Goal: Task Accomplishment & Management: Manage account settings

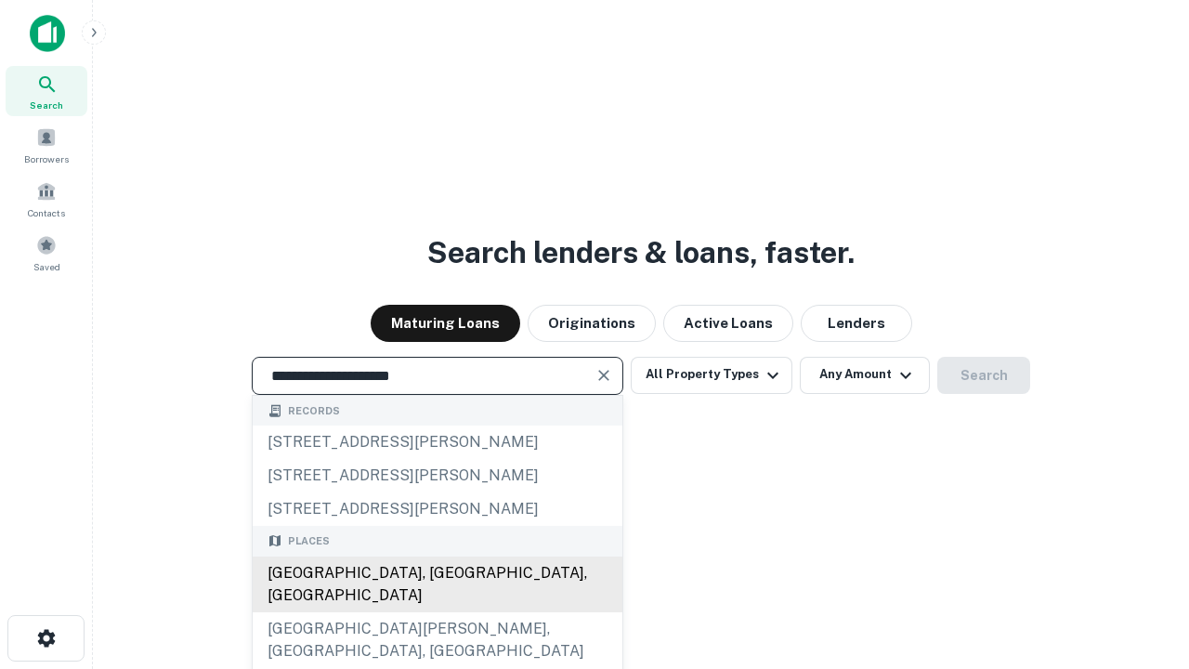
click at [437, 612] on div "Santa Monica, CA, USA" at bounding box center [438, 585] width 370 height 56
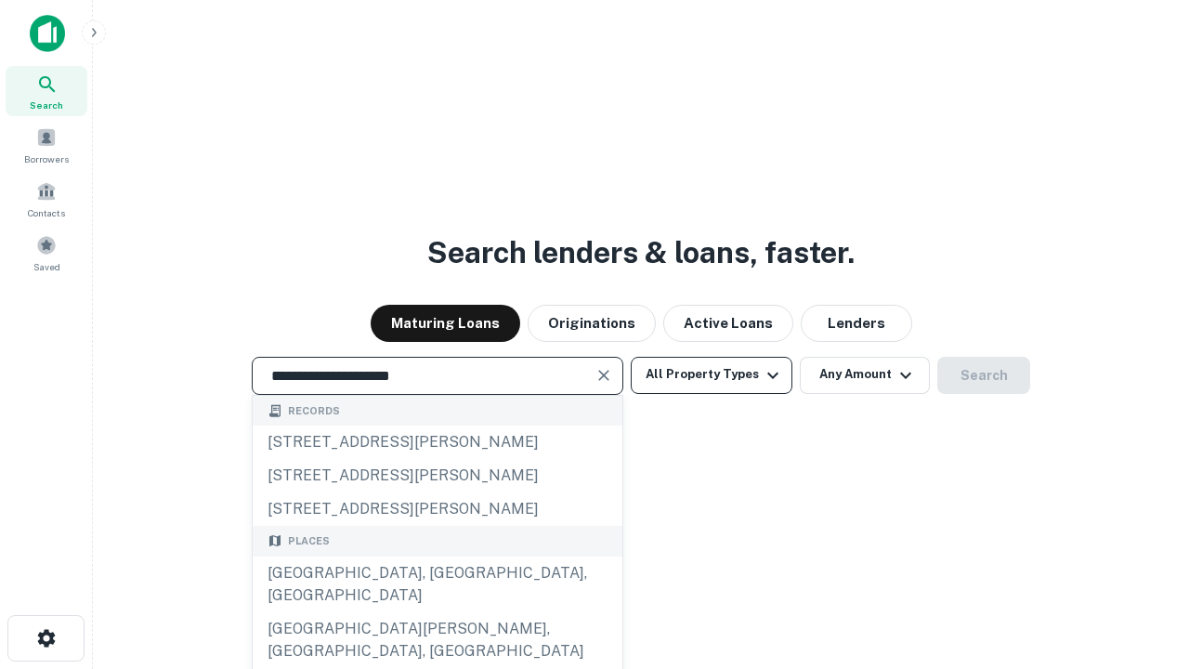
type input "**********"
click at [712, 374] on button "All Property Types" at bounding box center [712, 375] width 162 height 37
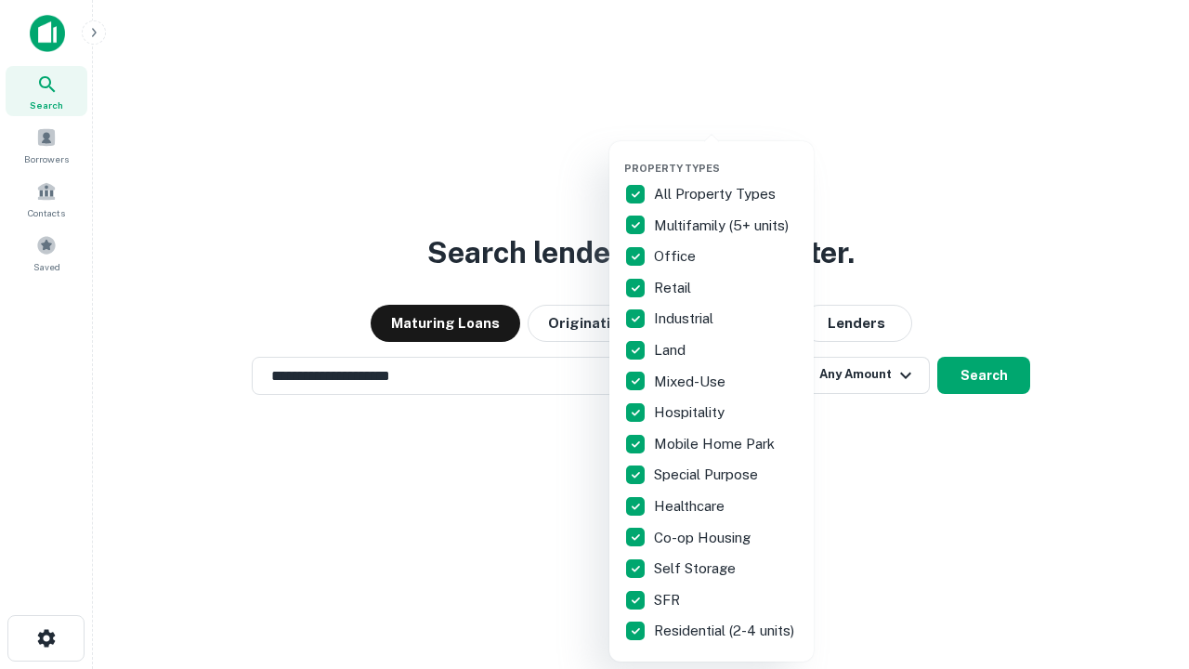
click at [727, 156] on button "button" at bounding box center [726, 156] width 204 height 1
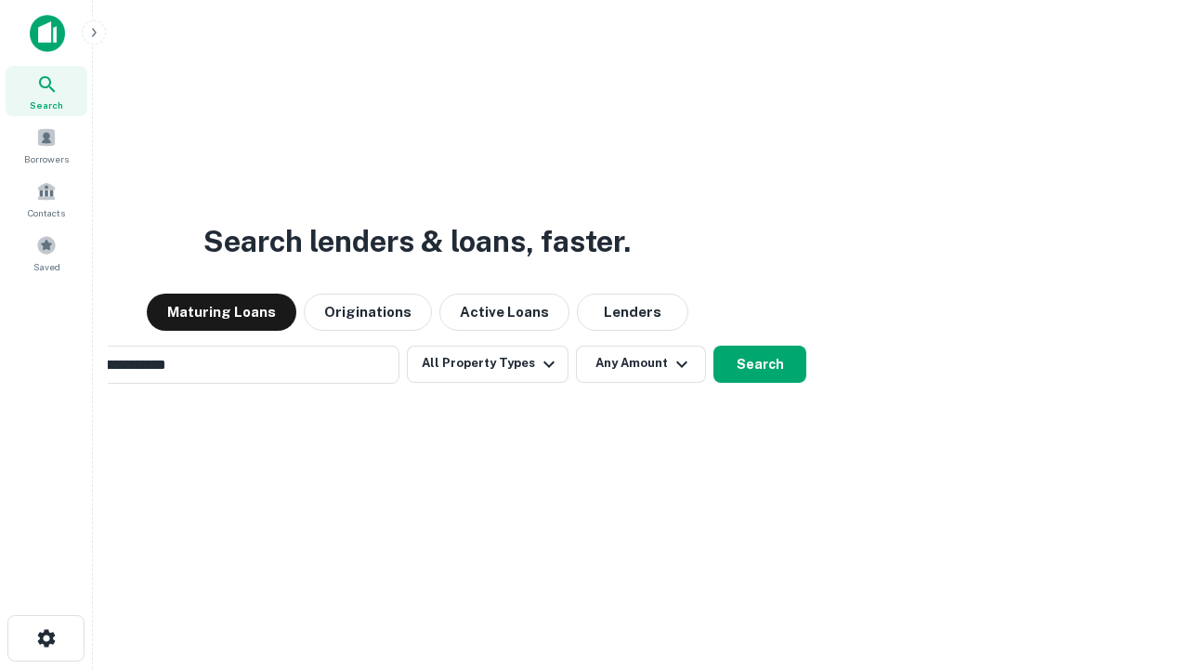
scroll to position [29, 0]
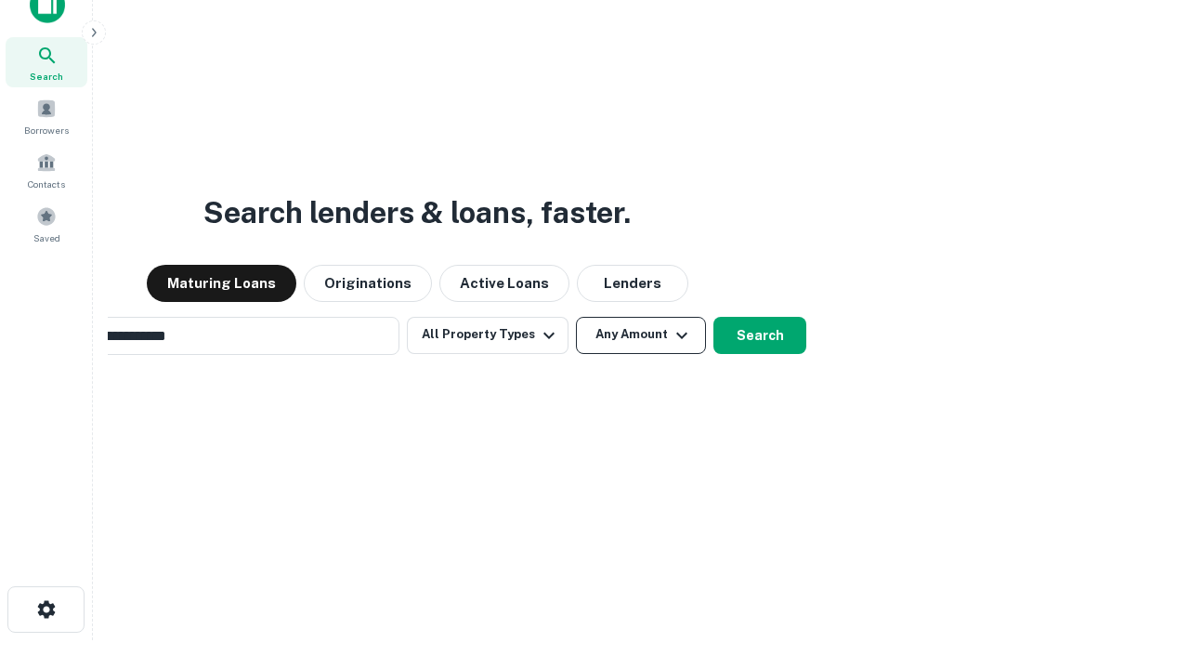
click at [576, 317] on button "Any Amount" at bounding box center [641, 335] width 130 height 37
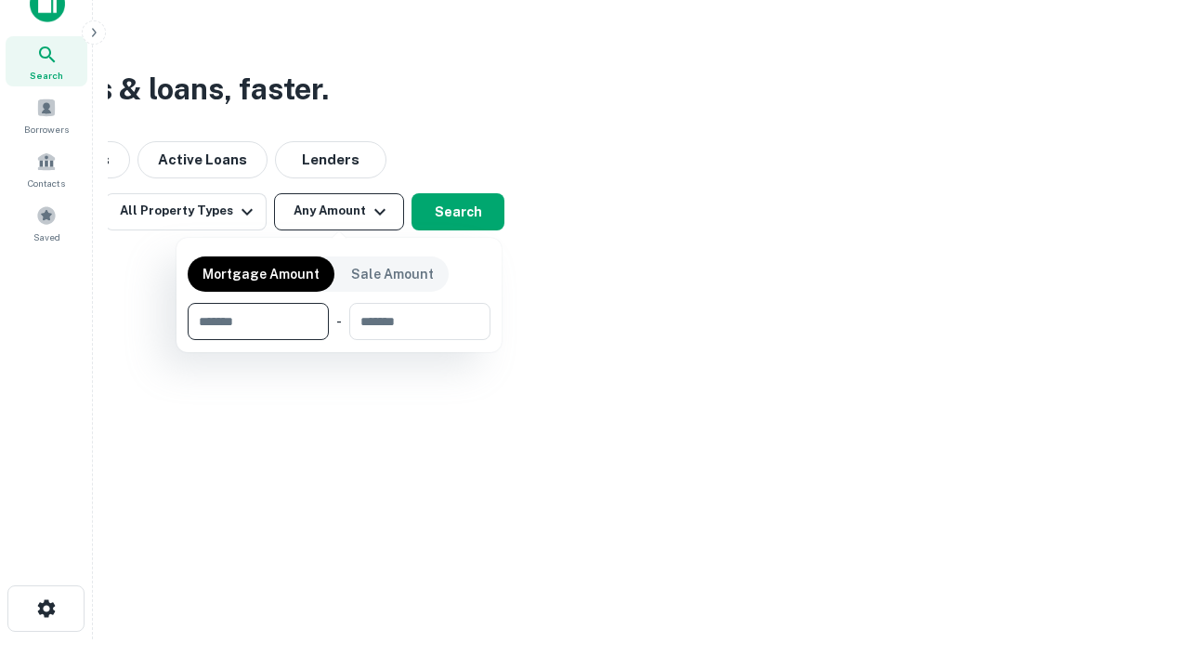
type input "*******"
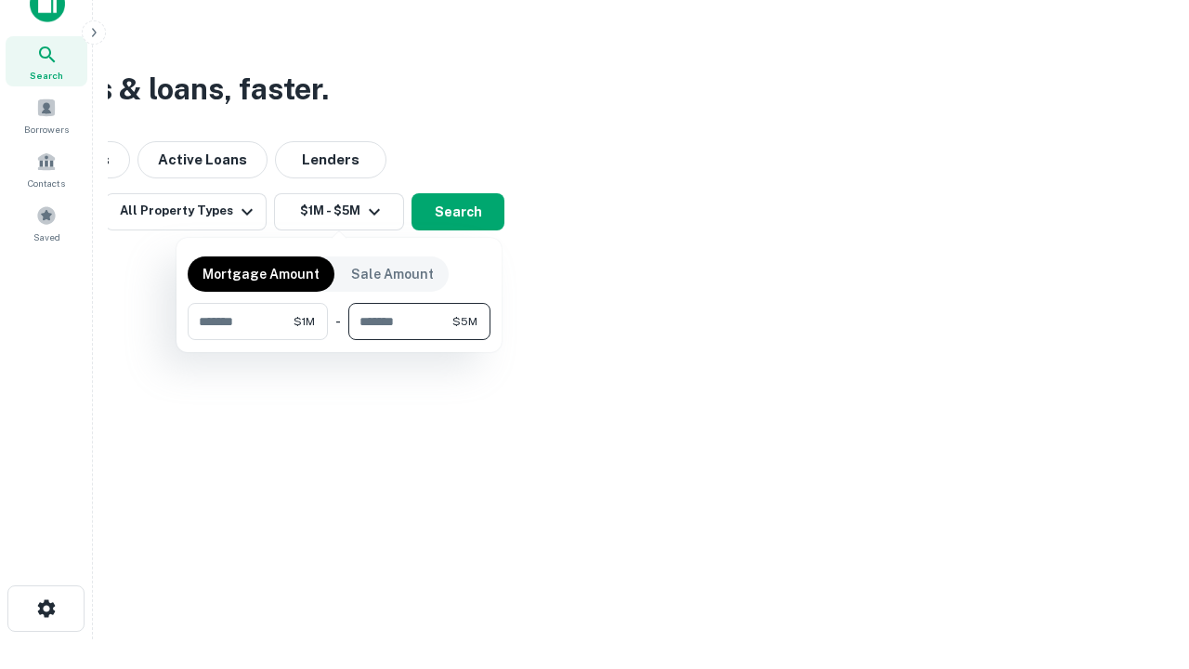
type input "*******"
click at [339, 340] on button "button" at bounding box center [339, 340] width 303 height 1
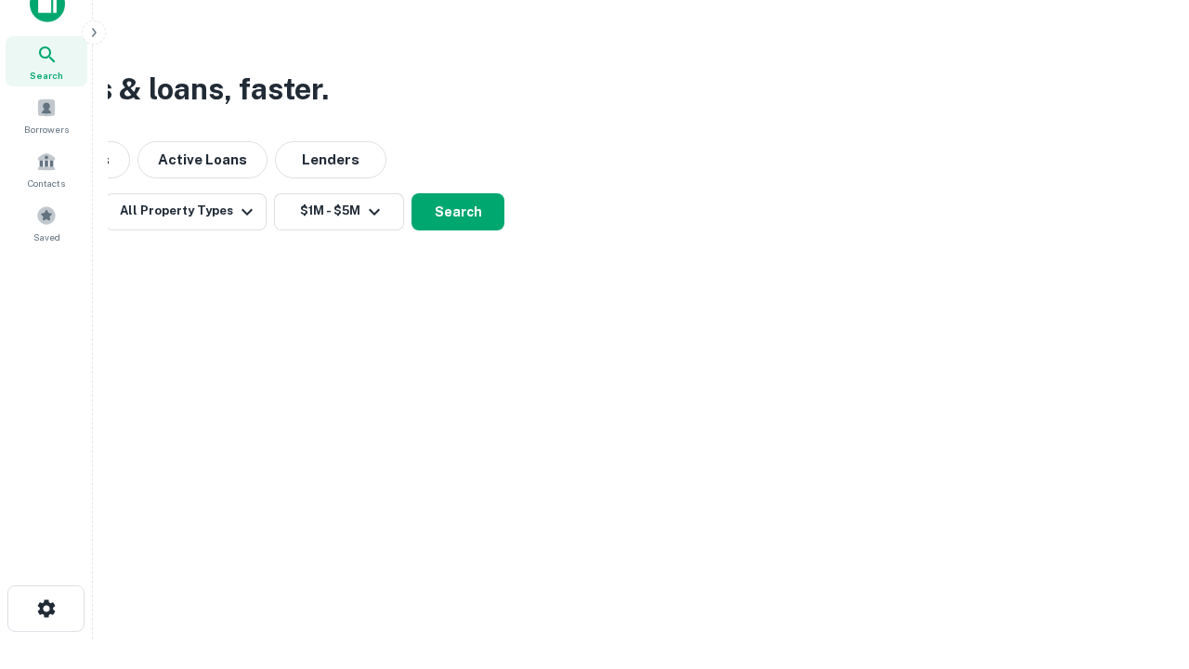
scroll to position [11, 343]
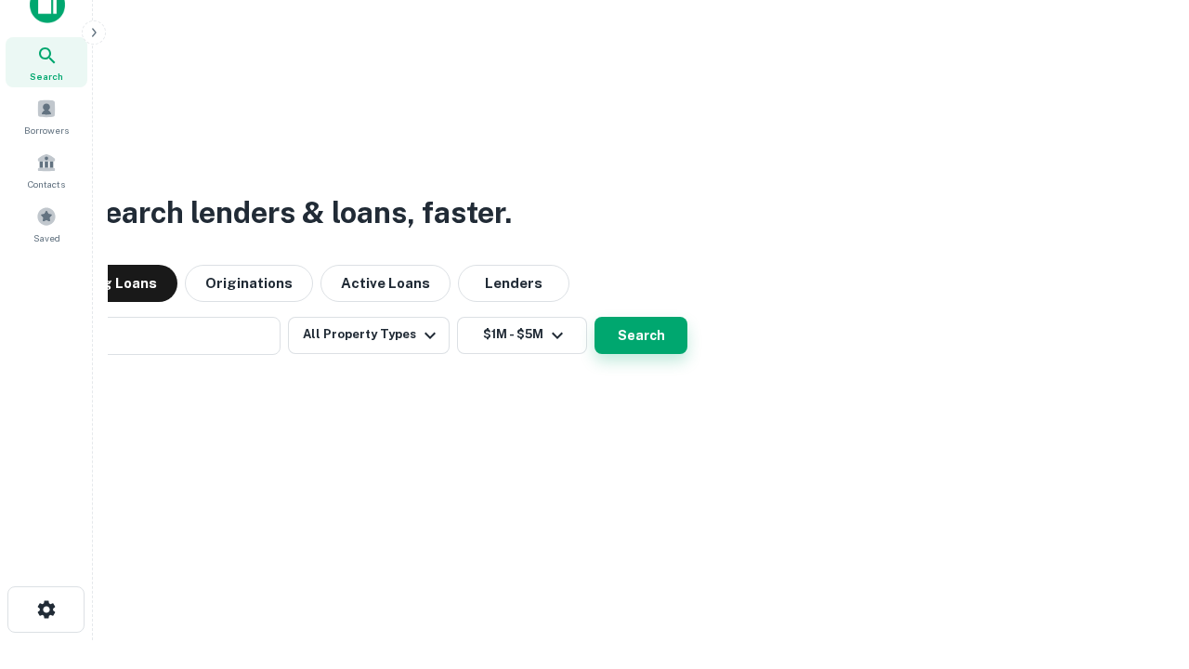
click at [595, 317] on button "Search" at bounding box center [641, 335] width 93 height 37
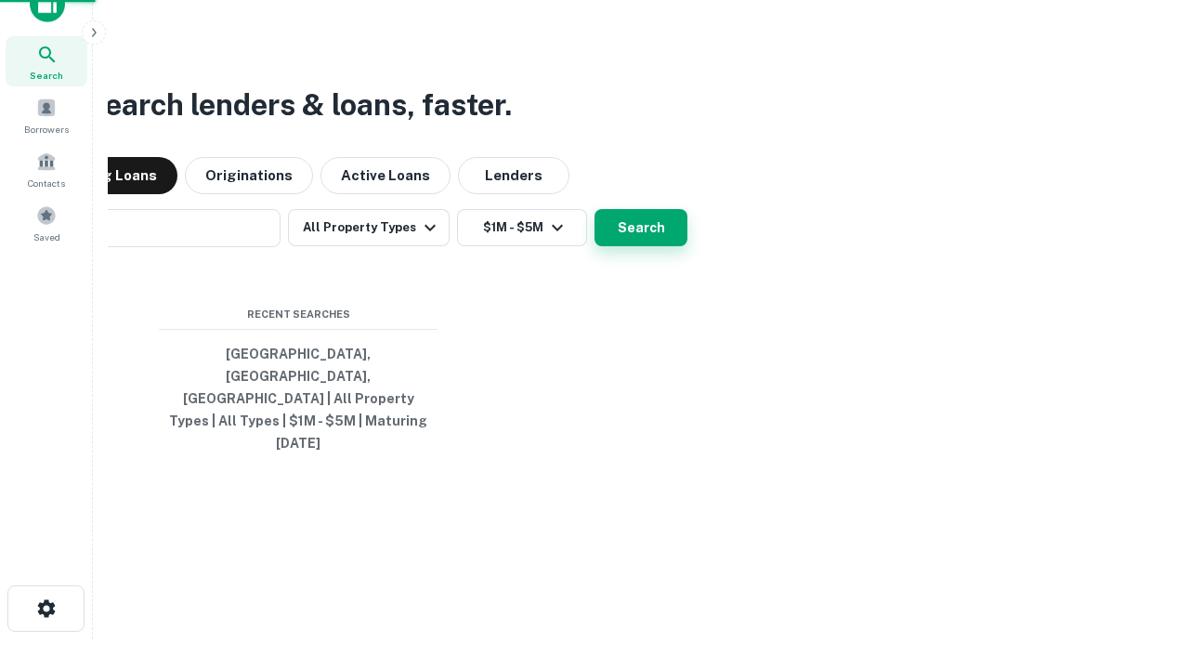
scroll to position [49, 526]
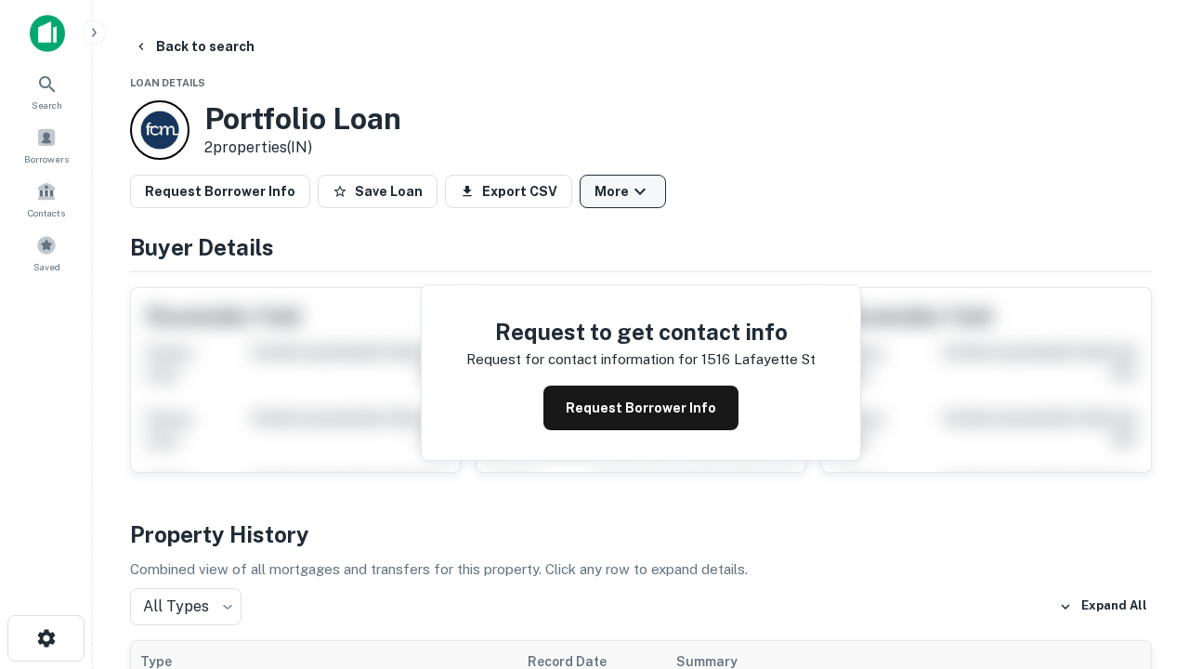
click at [623, 191] on button "More" at bounding box center [623, 191] width 86 height 33
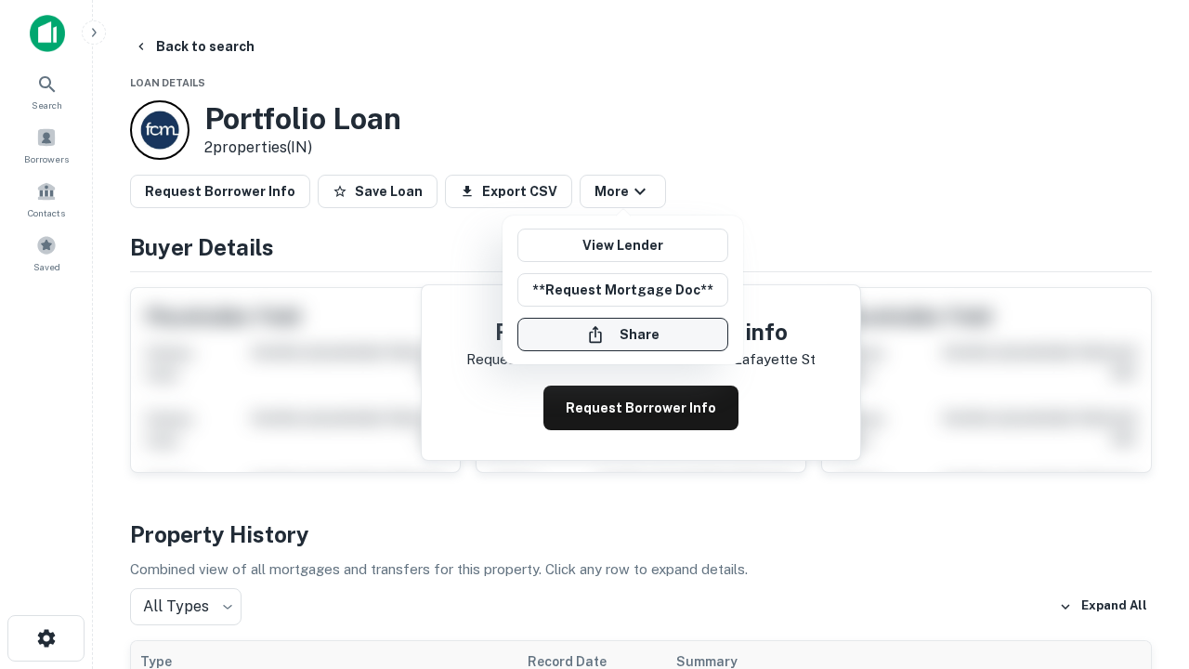
click at [623, 335] on button "Share" at bounding box center [623, 334] width 211 height 33
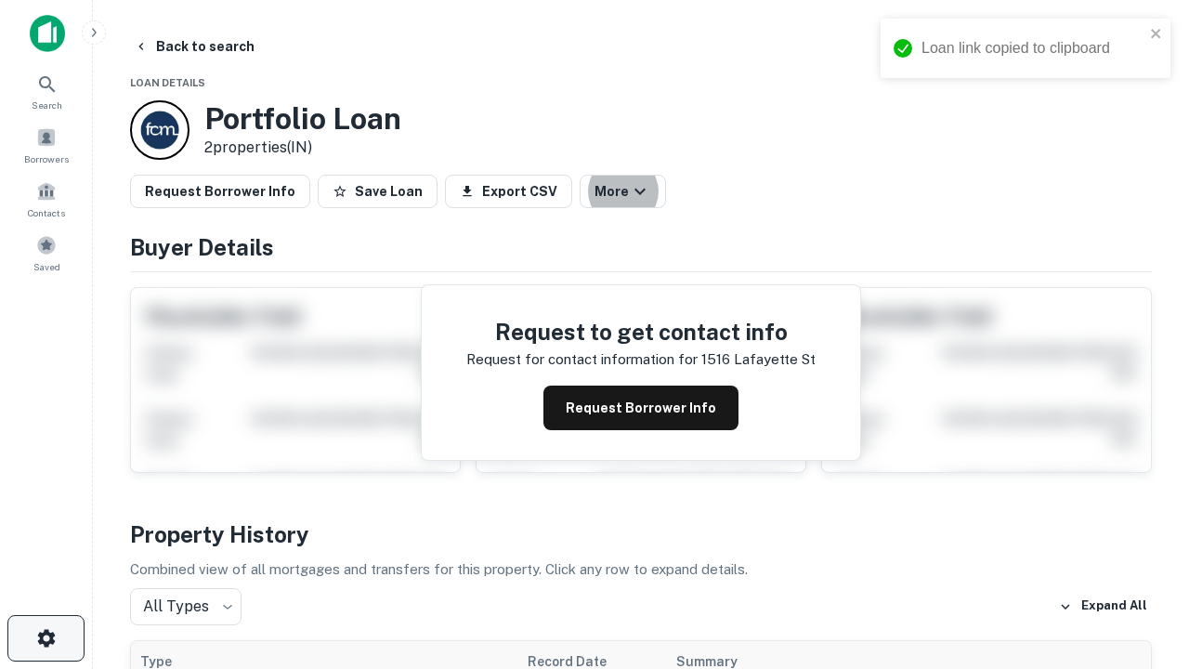
click at [46, 638] on icon "button" at bounding box center [46, 638] width 22 height 22
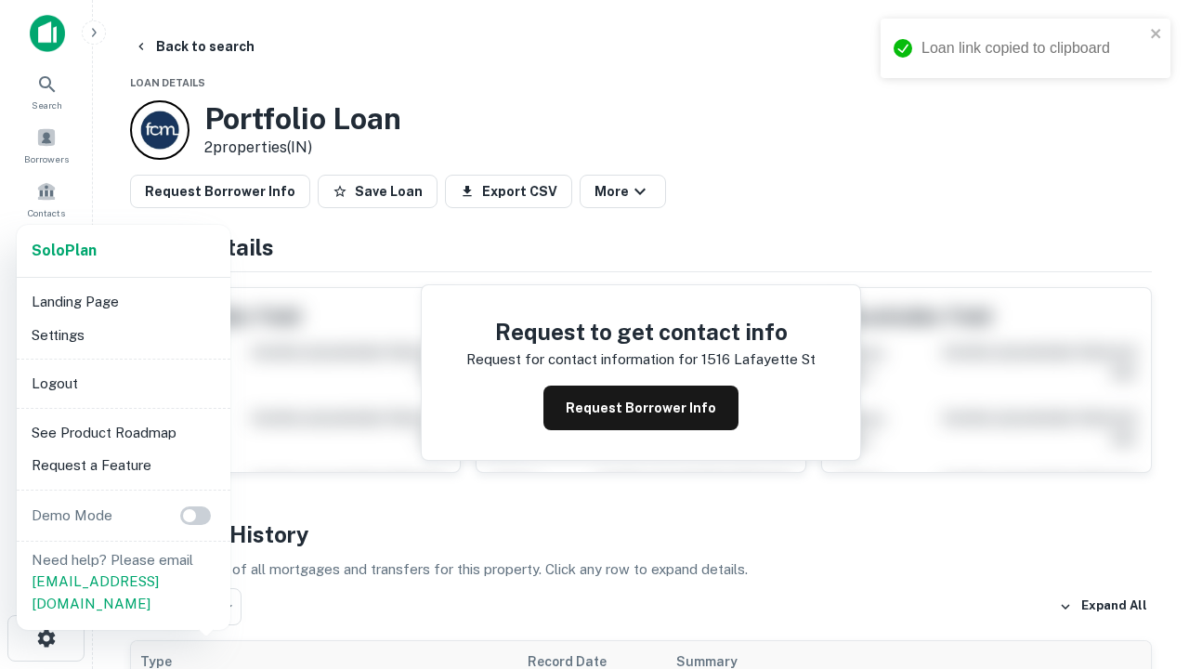
click at [123, 383] on li "Logout" at bounding box center [123, 383] width 199 height 33
